Goal: Navigation & Orientation: Find specific page/section

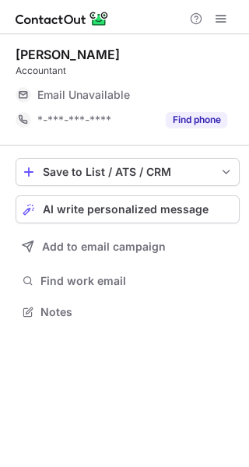
scroll to position [7, 8]
